Goal: Information Seeking & Learning: Learn about a topic

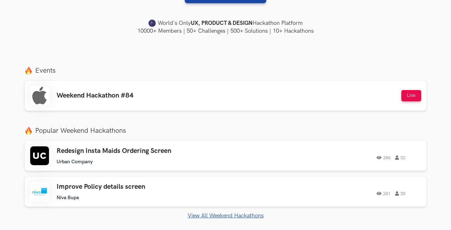
scroll to position [180, 0]
click at [147, 93] on div "Weekend Hackathon #84 Live" at bounding box center [225, 95] width 391 height 19
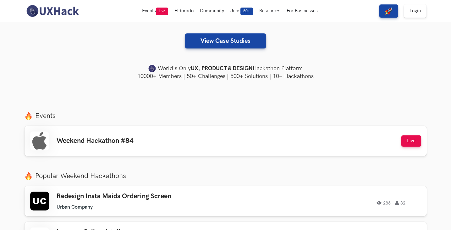
scroll to position [0, 0]
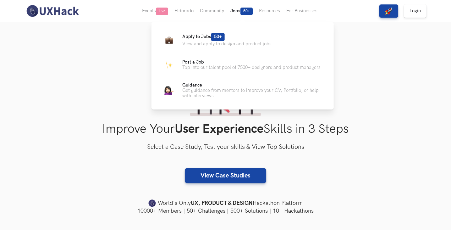
click at [234, 9] on button "Jobs 50+" at bounding box center [241, 11] width 29 height 22
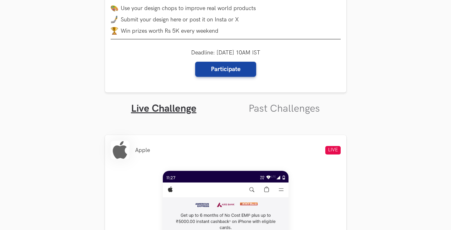
scroll to position [128, 0]
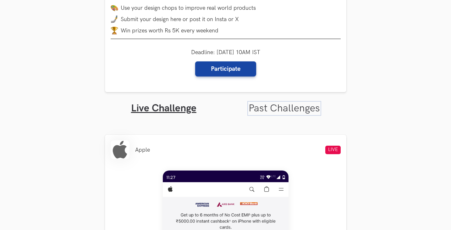
click at [267, 104] on link "Past Challenges" at bounding box center [283, 108] width 71 height 12
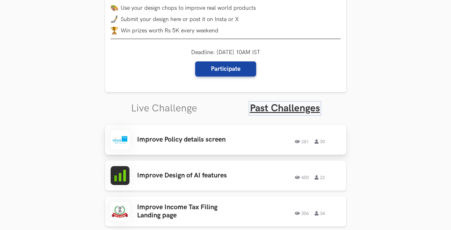
scroll to position [148, 0]
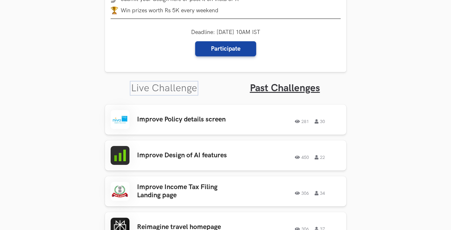
click at [181, 94] on link "Live Challenge" at bounding box center [164, 88] width 66 height 12
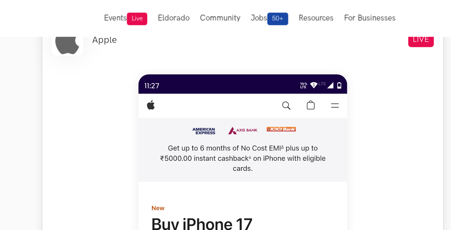
scroll to position [253, 0]
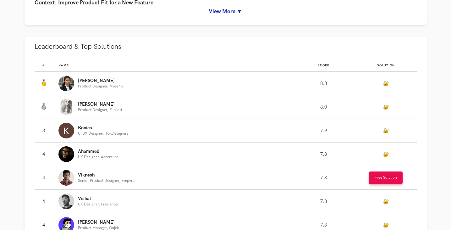
scroll to position [327, 0]
click at [112, 84] on p "Product Designer, Meesho" at bounding box center [100, 86] width 45 height 4
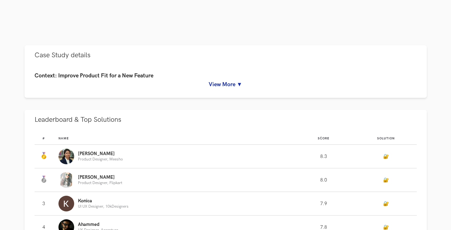
scroll to position [279, 0]
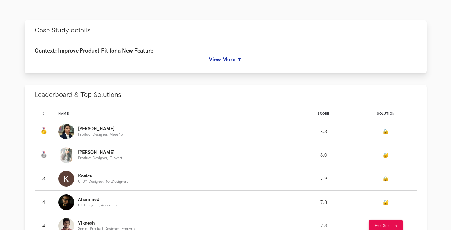
click at [221, 57] on link "View More ▼" at bounding box center [226, 59] width 382 height 7
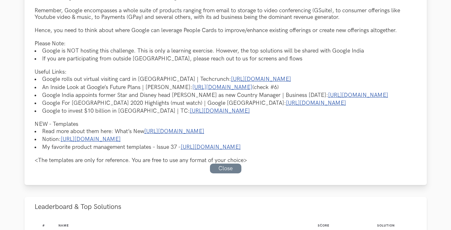
scroll to position [437, 0]
